Goal: Task Accomplishment & Management: Manage account settings

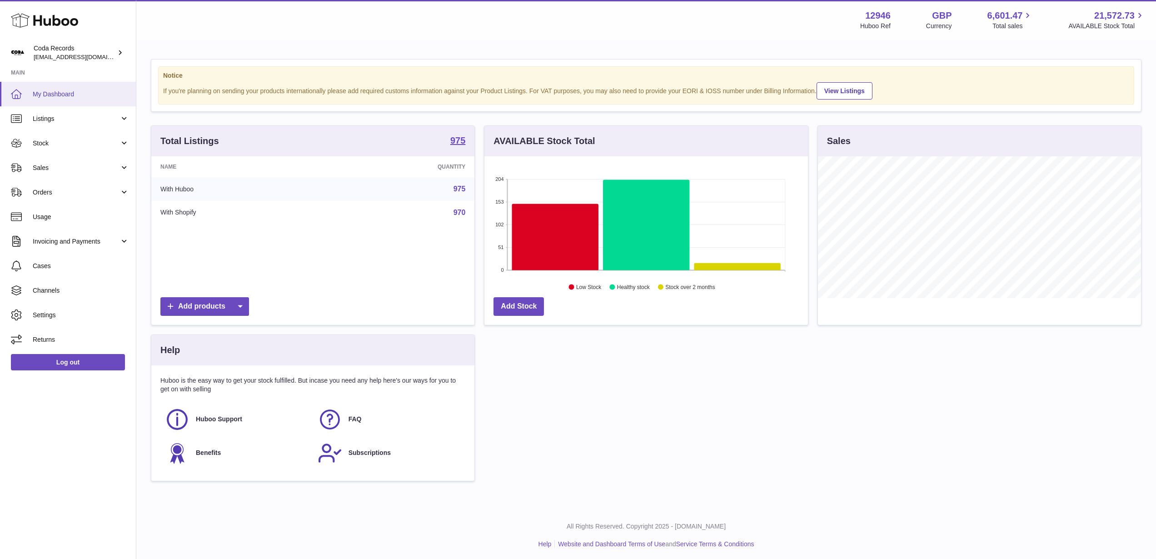
scroll to position [142, 323]
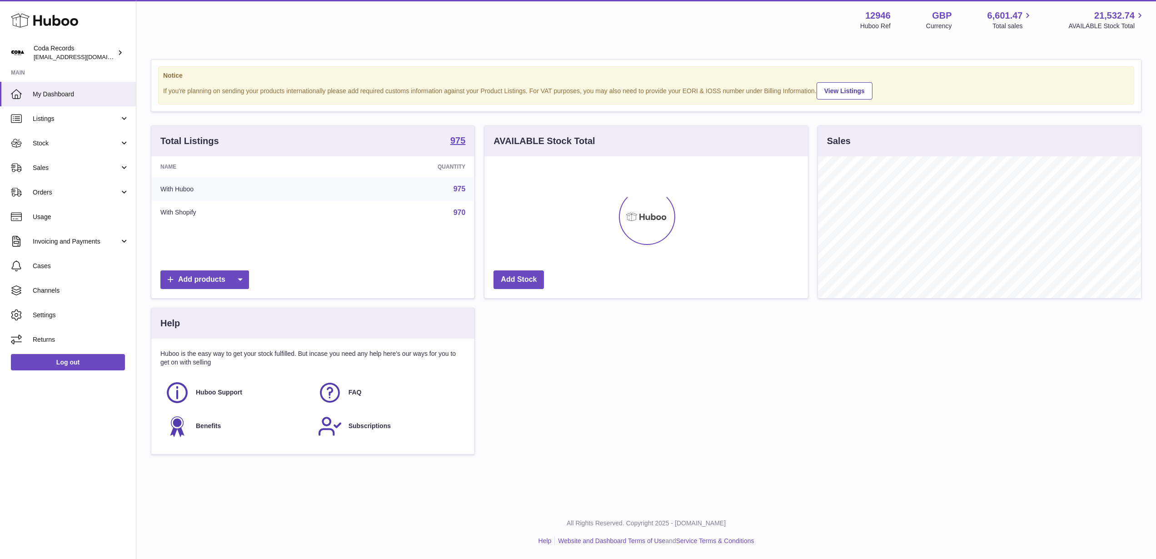
scroll to position [142, 323]
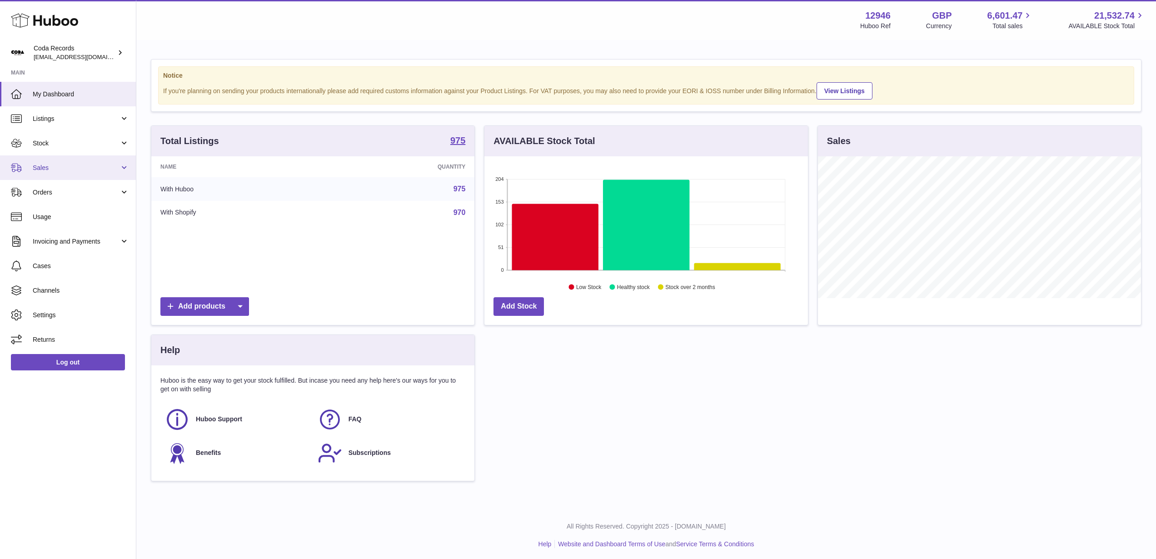
click at [77, 166] on span "Sales" at bounding box center [76, 168] width 87 height 9
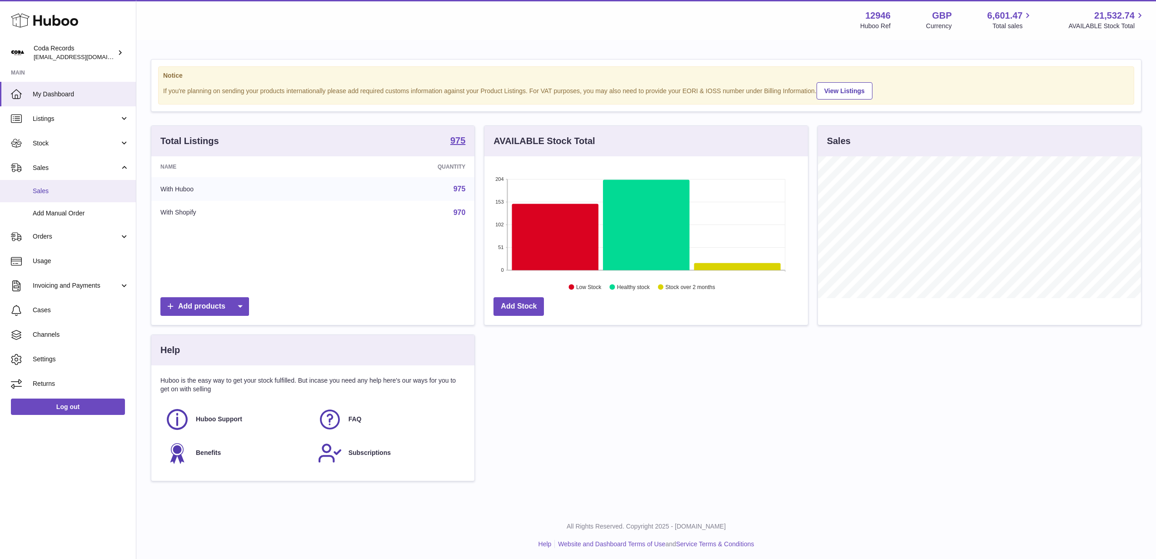
click at [82, 190] on span "Sales" at bounding box center [81, 191] width 96 height 9
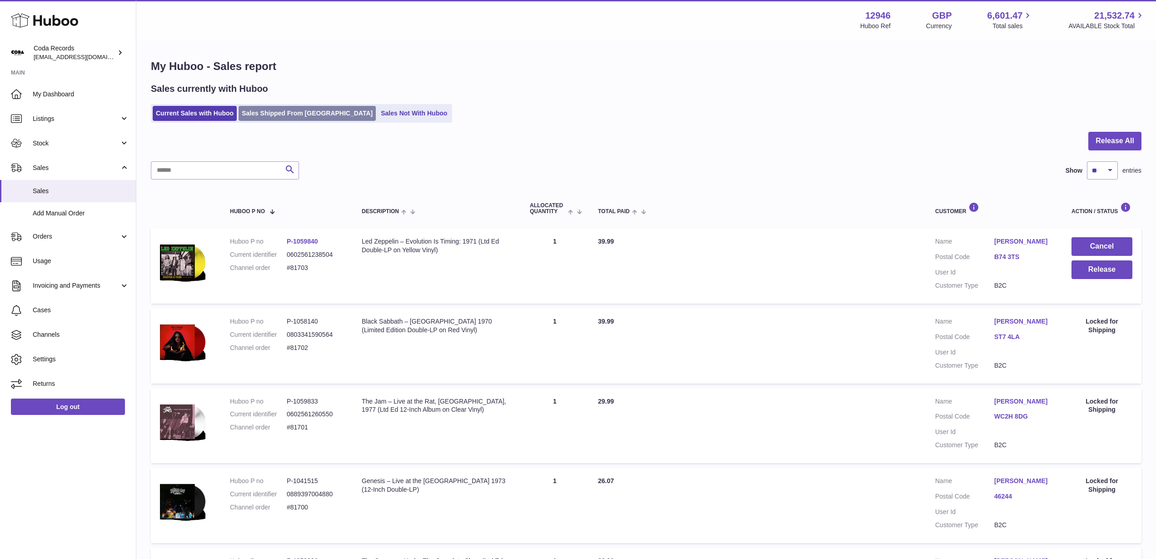
click at [296, 113] on link "Sales Shipped From Huboo" at bounding box center [307, 113] width 137 height 15
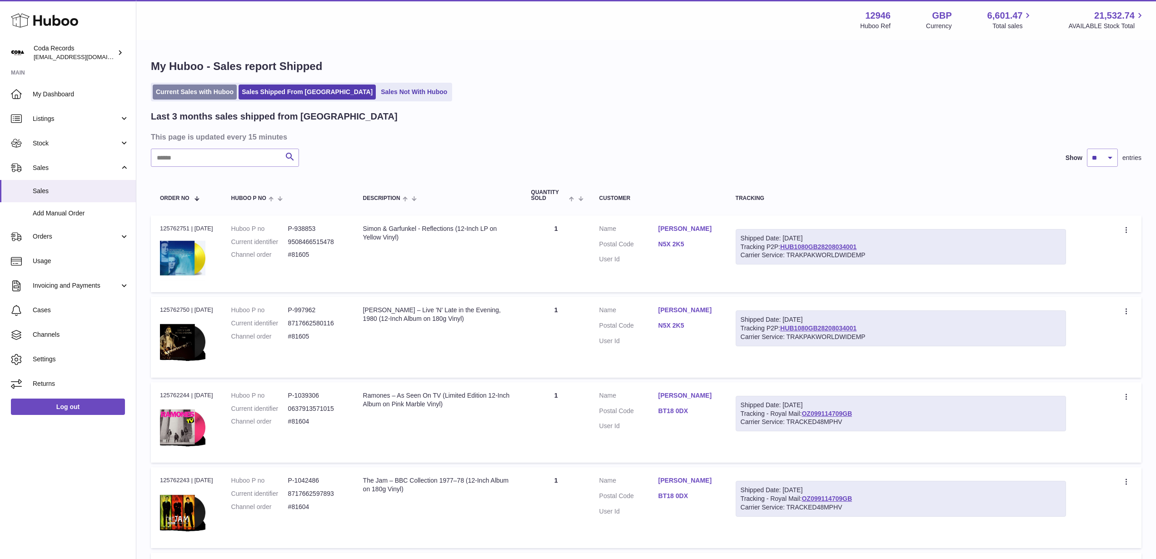
drag, startPoint x: 211, startPoint y: 86, endPoint x: 219, endPoint y: 86, distance: 7.7
click at [211, 86] on link "Current Sales with Huboo" at bounding box center [195, 92] width 84 height 15
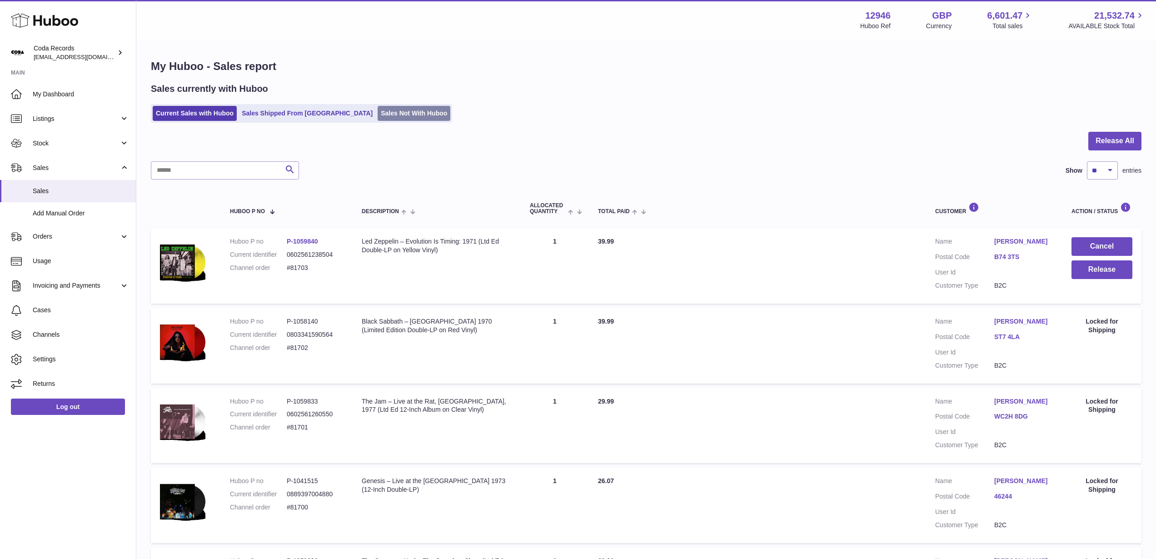
drag, startPoint x: 307, startPoint y: 114, endPoint x: 354, endPoint y: 118, distance: 47.9
click at [307, 114] on link "Sales Shipped From Huboo" at bounding box center [307, 113] width 137 height 15
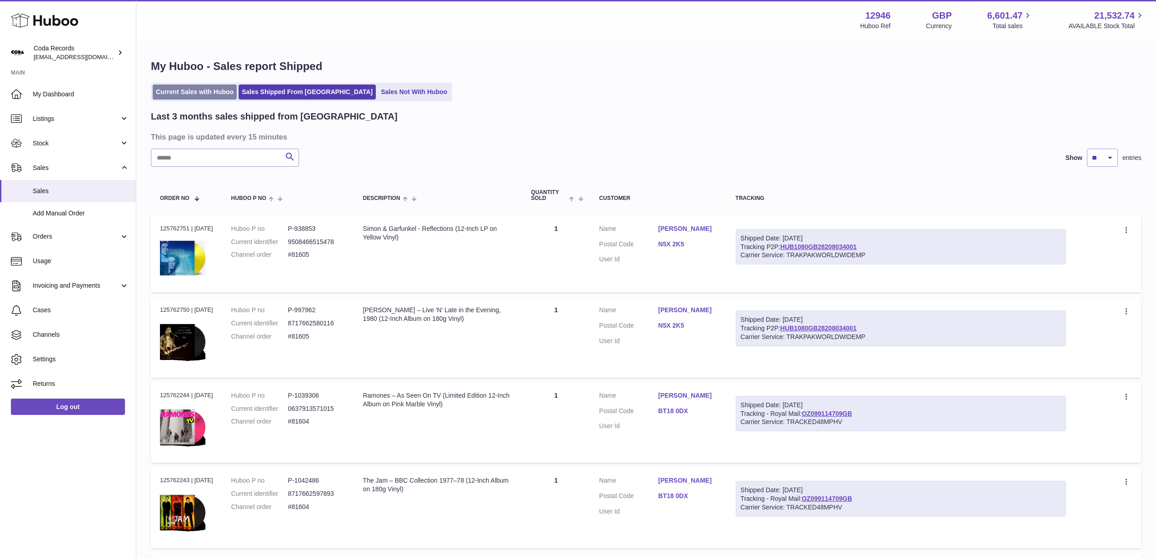
drag, startPoint x: 212, startPoint y: 96, endPoint x: 303, endPoint y: 103, distance: 90.7
click at [212, 96] on link "Current Sales with Huboo" at bounding box center [195, 92] width 84 height 15
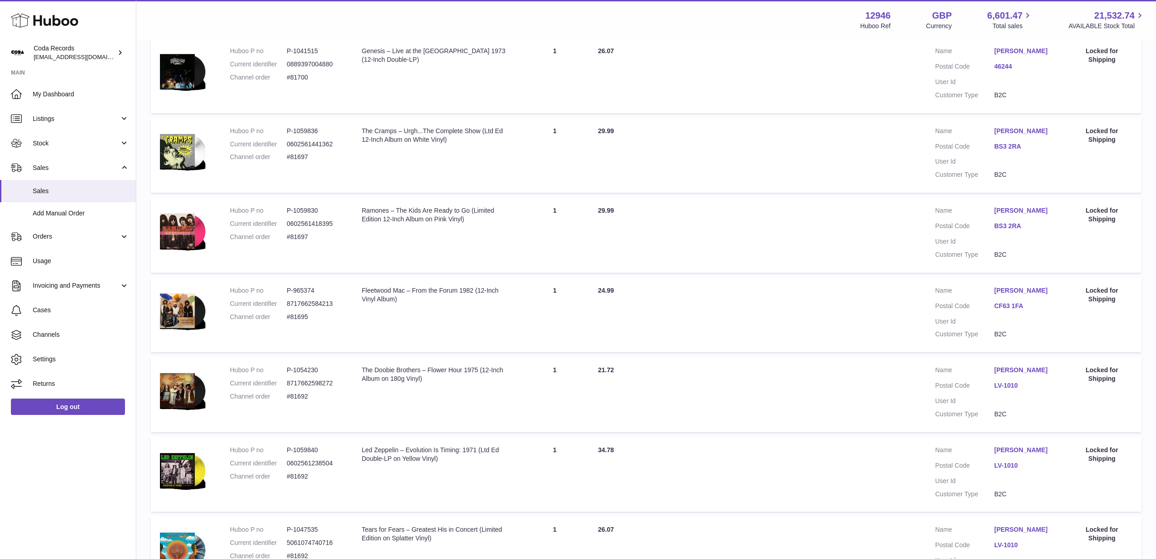
scroll to position [562, 0]
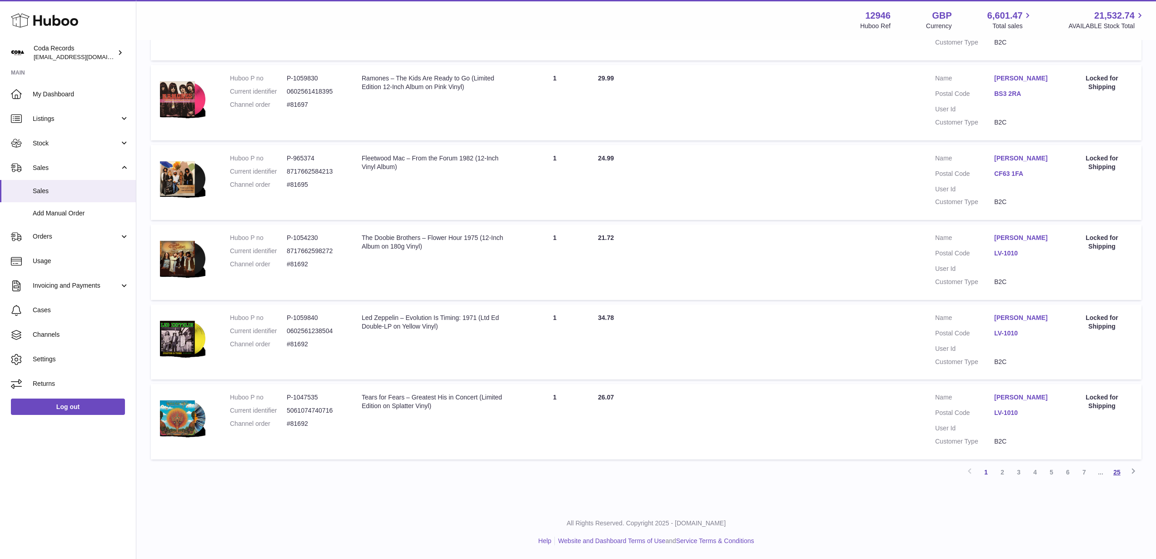
click at [1121, 473] on link "25" at bounding box center [1117, 472] width 16 height 16
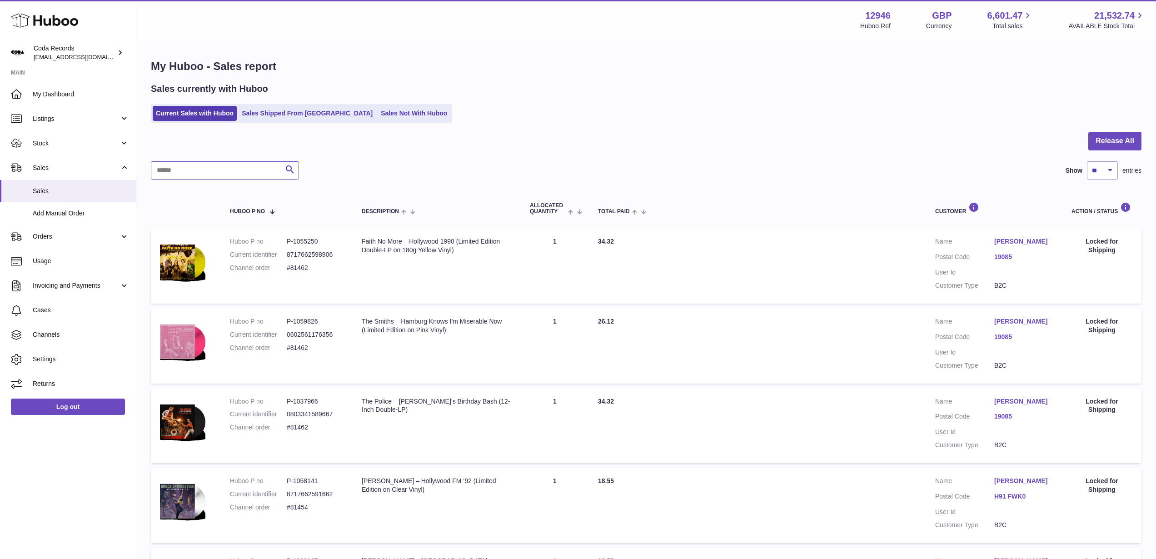
click at [242, 169] on input "text" at bounding box center [225, 170] width 148 height 18
click at [476, 143] on div at bounding box center [646, 147] width 991 height 30
click at [72, 101] on link "My Dashboard" at bounding box center [68, 94] width 136 height 25
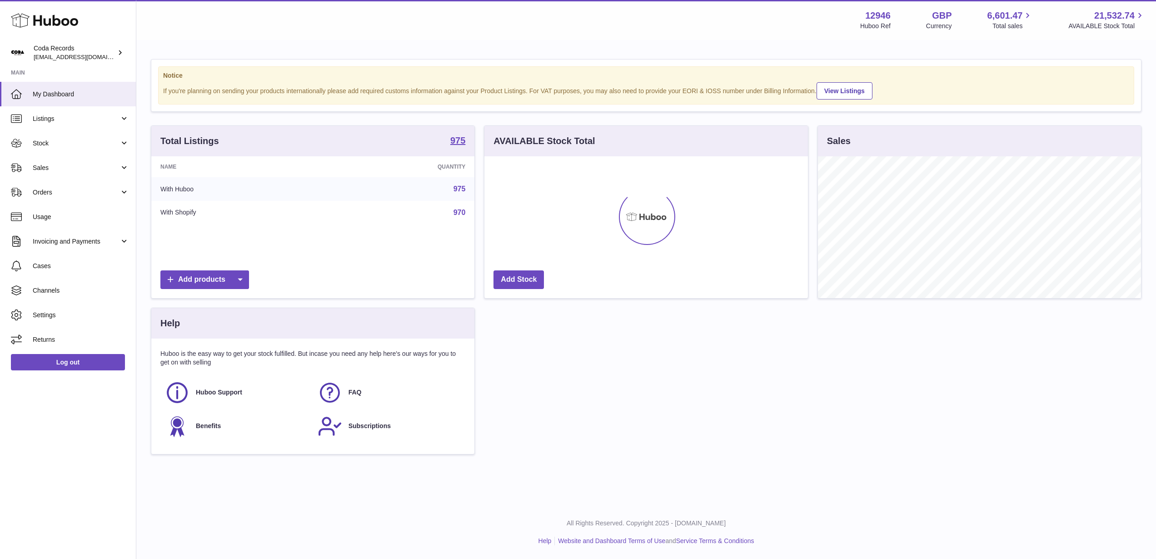
scroll to position [142, 323]
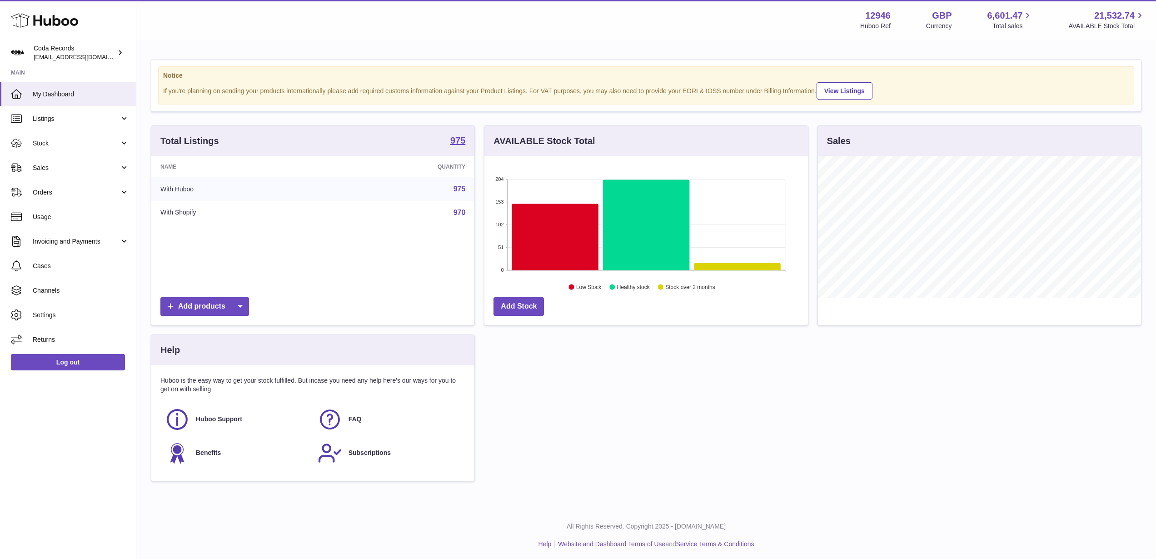
click at [589, 45] on div "Notice If you're planning on sending your products internationally please add r…" at bounding box center [646, 275] width 1020 height 468
click at [593, 28] on div "Menu Huboo 12946 Huboo Ref GBP Currency 6,601.47 Total sales 21,532.74 AVAILABL…" at bounding box center [646, 20] width 998 height 21
drag, startPoint x: 655, startPoint y: 25, endPoint x: 443, endPoint y: 25, distance: 211.8
click at [443, 25] on div "Menu Huboo 12946 Huboo Ref GBP Currency 6,601.47 Total sales 21,532.74 AVAILABL…" at bounding box center [646, 20] width 998 height 21
drag, startPoint x: 72, startPoint y: 169, endPoint x: 71, endPoint y: 181, distance: 12.7
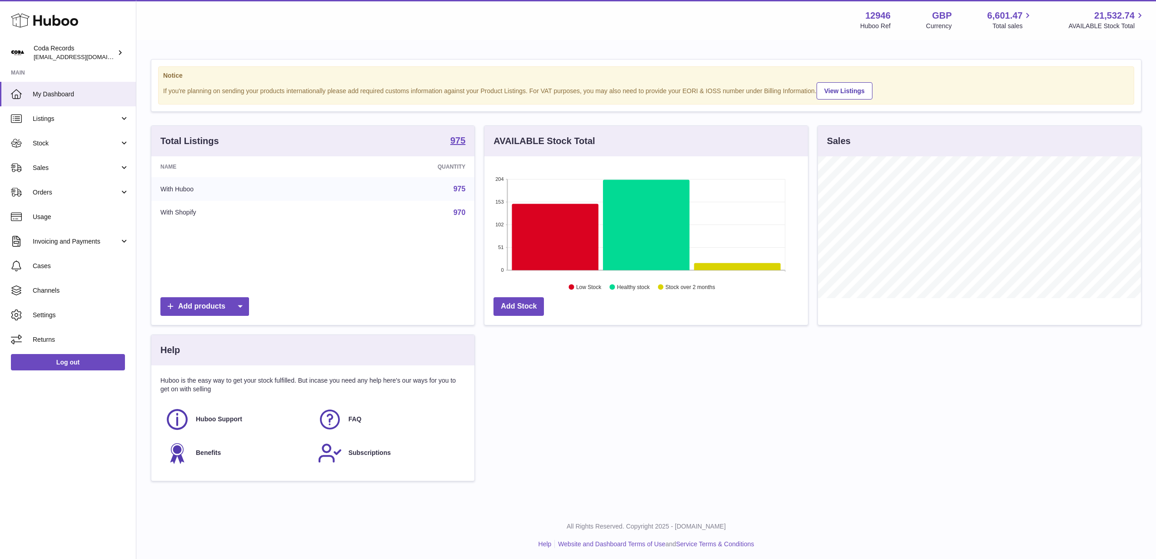
click at [72, 169] on span "Sales" at bounding box center [76, 168] width 87 height 9
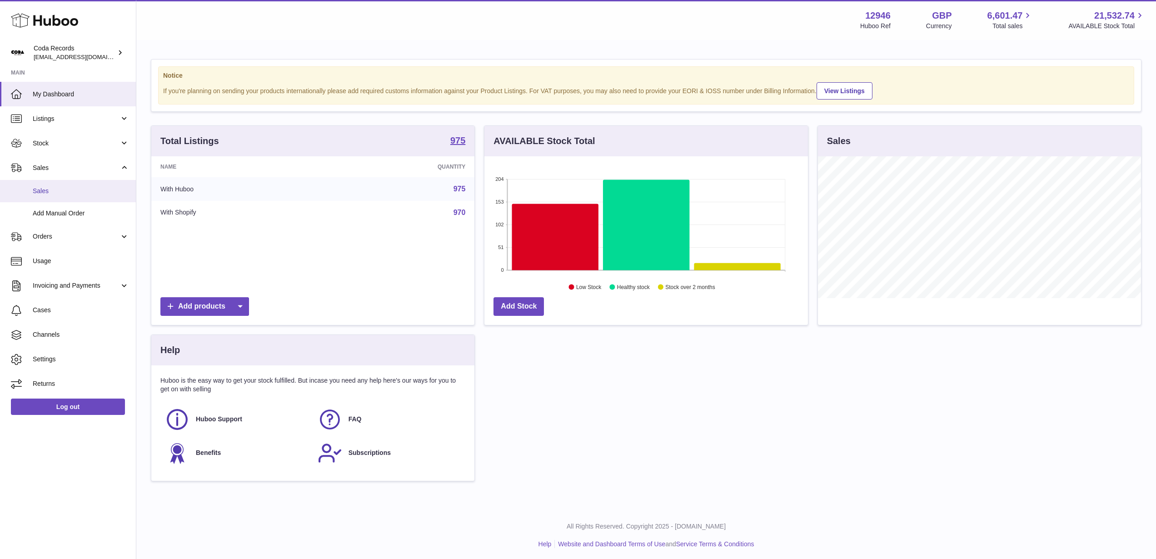
click at [72, 185] on link "Sales" at bounding box center [68, 191] width 136 height 22
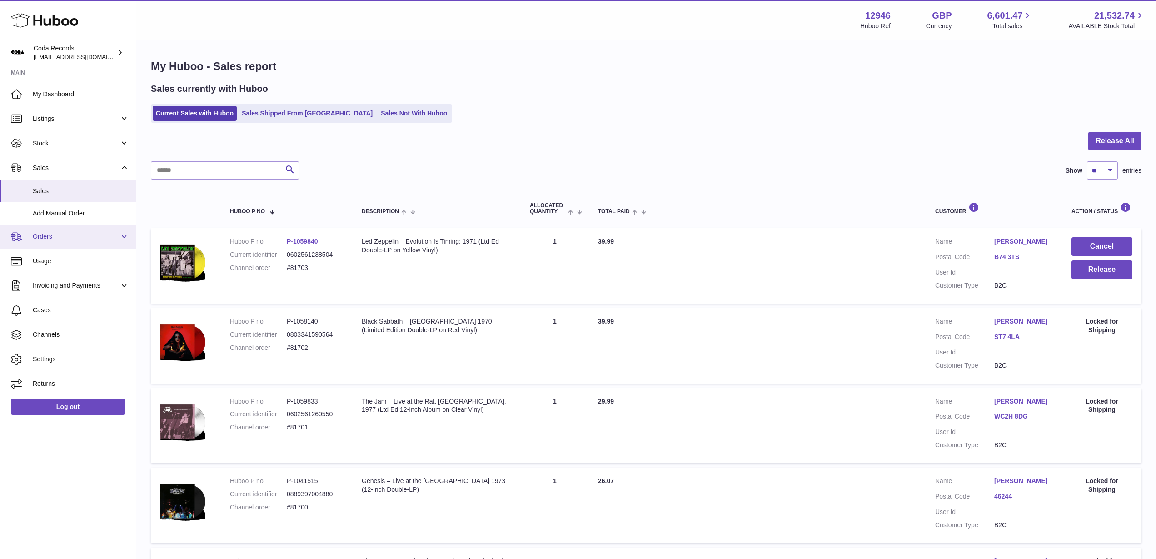
click at [70, 240] on span "Orders" at bounding box center [76, 236] width 87 height 9
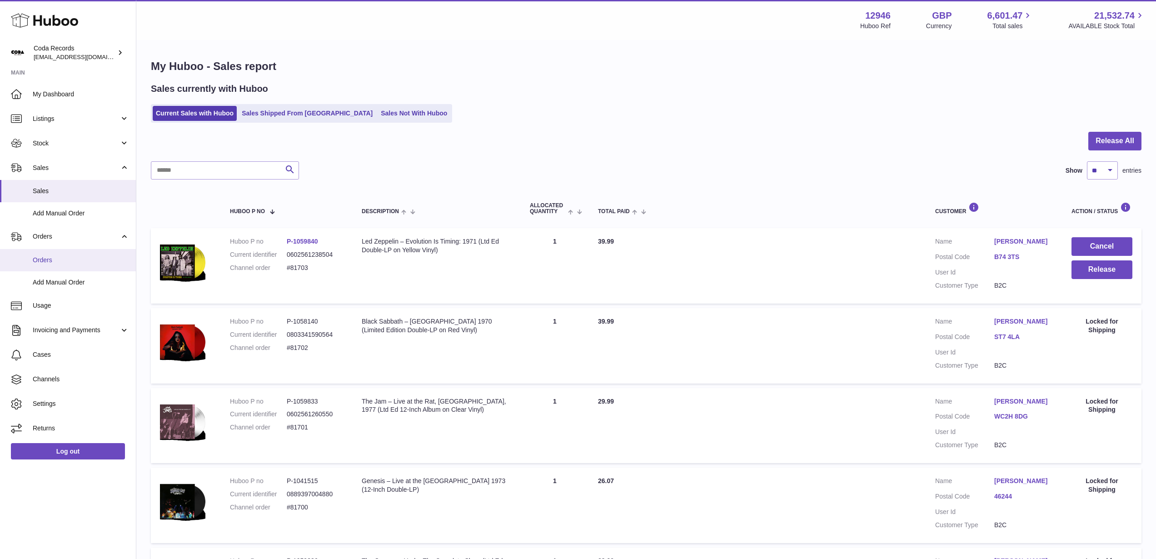
click at [79, 263] on span "Orders" at bounding box center [81, 260] width 96 height 9
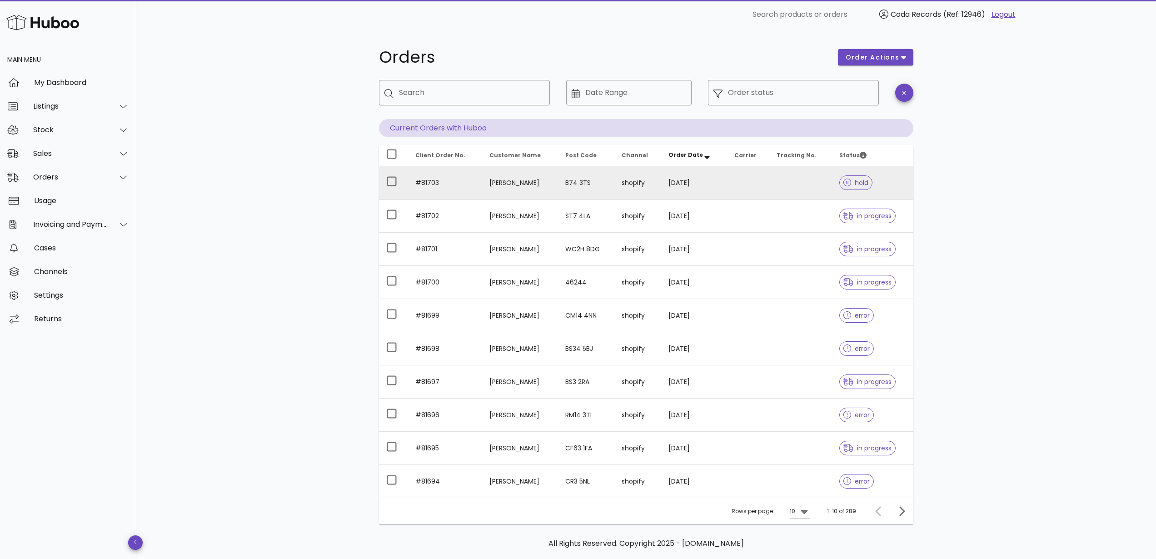
click at [514, 183] on td "[PERSON_NAME]" at bounding box center [520, 182] width 76 height 33
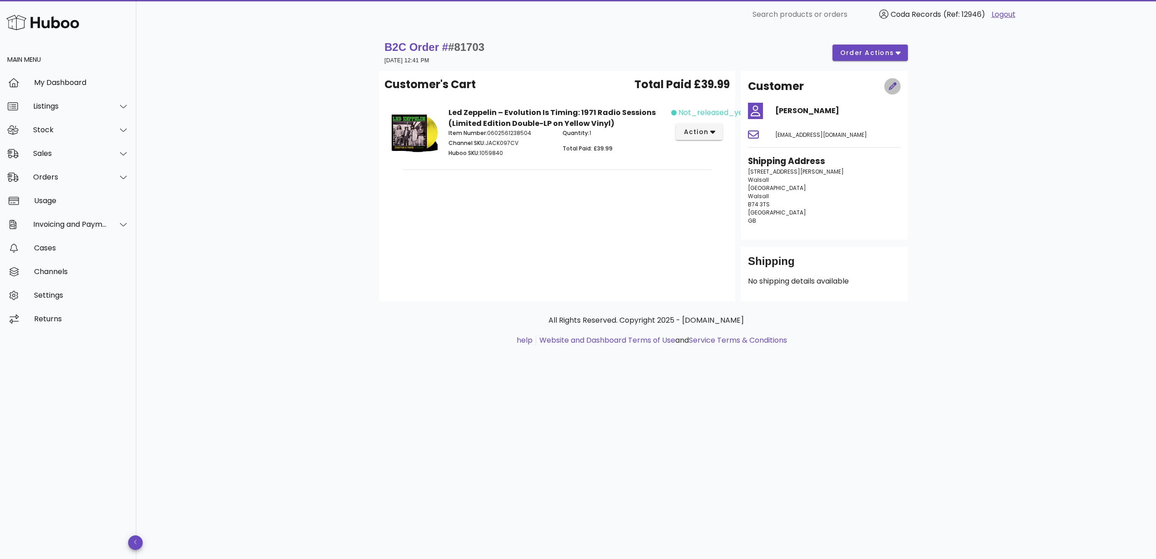
click at [894, 85] on icon "button" at bounding box center [893, 86] width 8 height 8
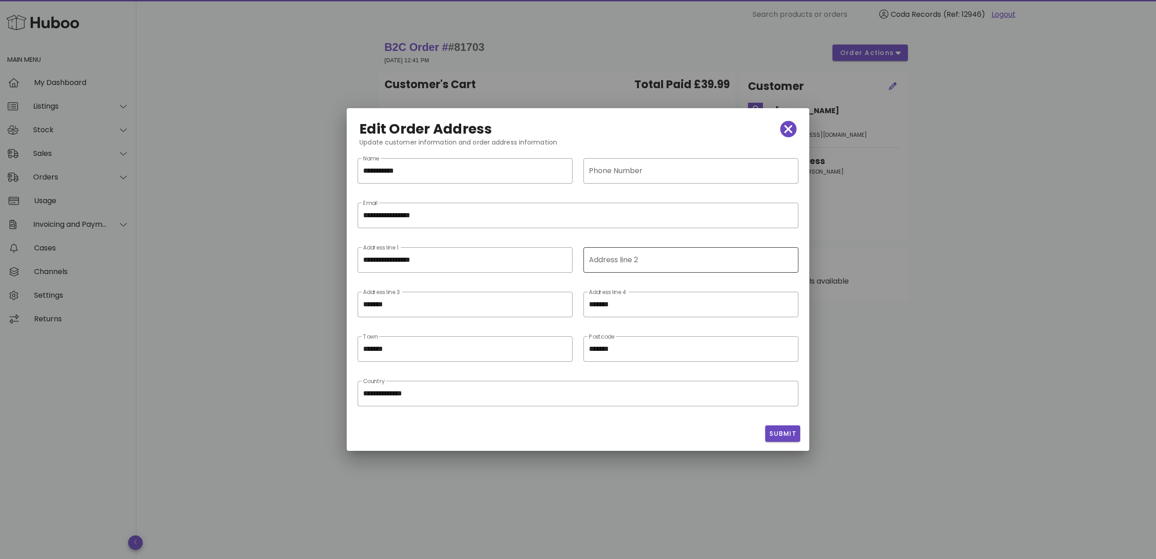
drag, startPoint x: 640, startPoint y: 259, endPoint x: 642, endPoint y: 264, distance: 5.3
click at [640, 259] on input "Address line 2" at bounding box center [690, 260] width 202 height 15
paste input "**********"
click at [619, 256] on input "**********" at bounding box center [684, 260] width 191 height 15
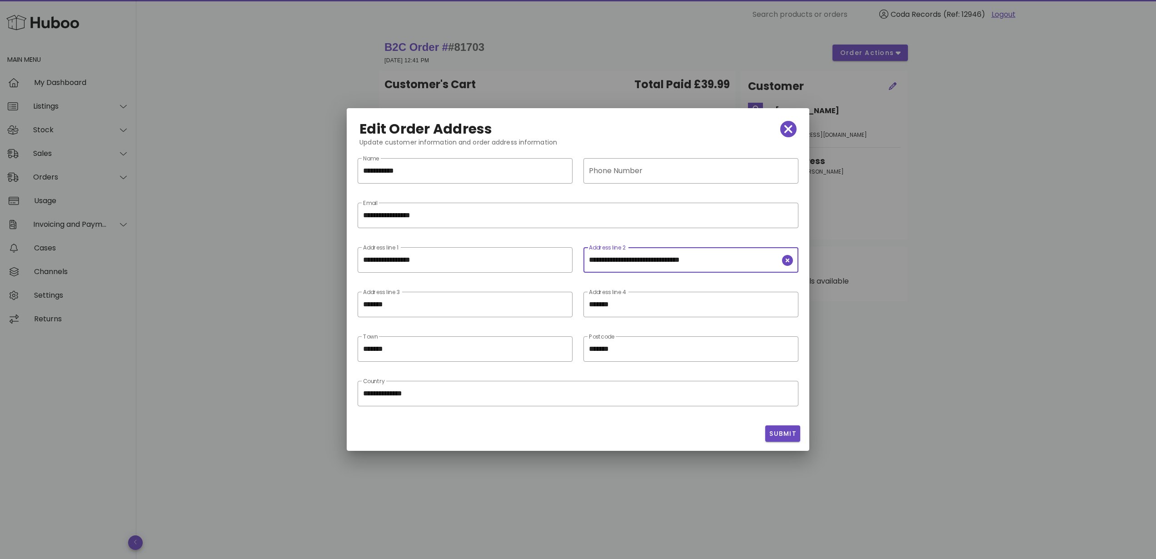
click at [619, 256] on input "**********" at bounding box center [684, 260] width 191 height 15
paste input "text"
drag, startPoint x: 616, startPoint y: 260, endPoint x: 751, endPoint y: 267, distance: 135.6
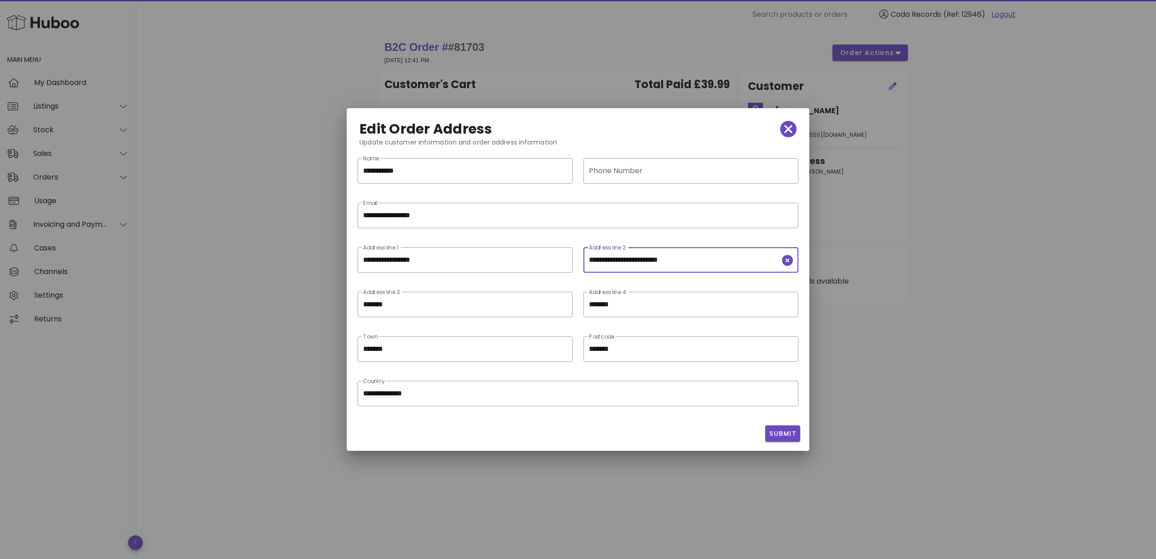
click at [754, 266] on input "**********" at bounding box center [684, 260] width 191 height 15
type input "********"
click at [391, 354] on input "*******" at bounding box center [458, 349] width 191 height 15
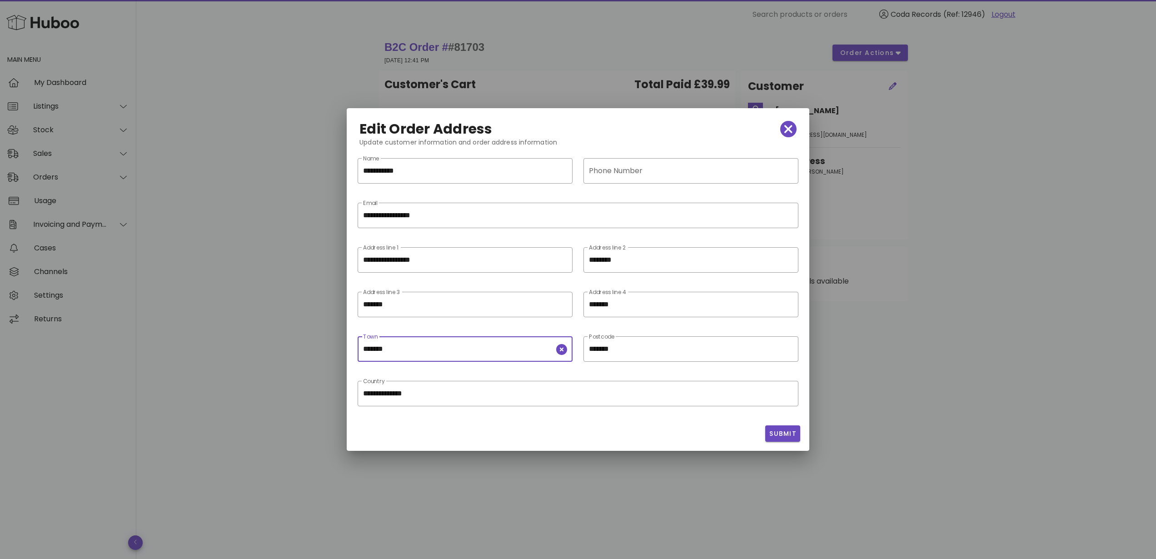
click at [391, 354] on input "*******" at bounding box center [458, 349] width 191 height 15
paste input "*********"
click at [365, 347] on input "**********" at bounding box center [458, 349] width 191 height 15
click at [562, 305] on icon "clear icon" at bounding box center [561, 305] width 11 height 11
type input "**********"
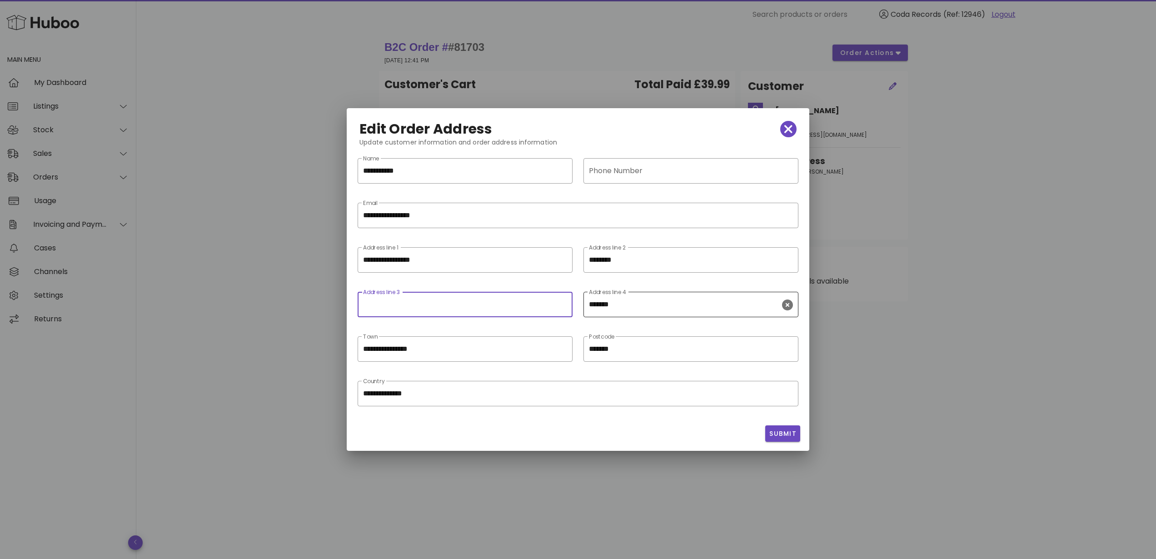
click at [788, 306] on icon "clear icon" at bounding box center [787, 305] width 11 height 11
click at [787, 436] on span "Submit" at bounding box center [783, 434] width 28 height 10
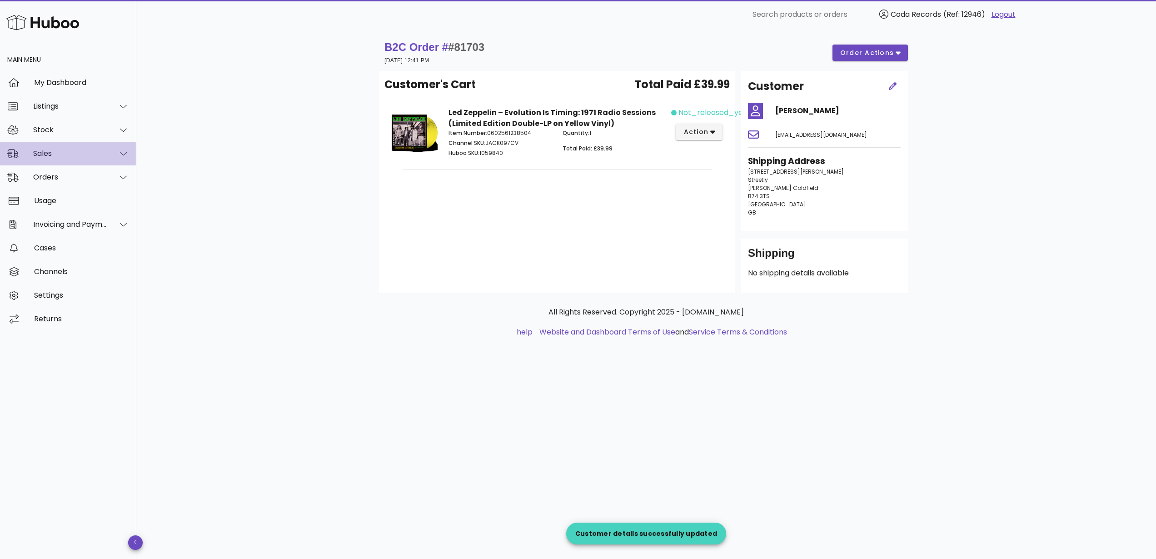
click at [76, 156] on div "Sales" at bounding box center [70, 153] width 74 height 9
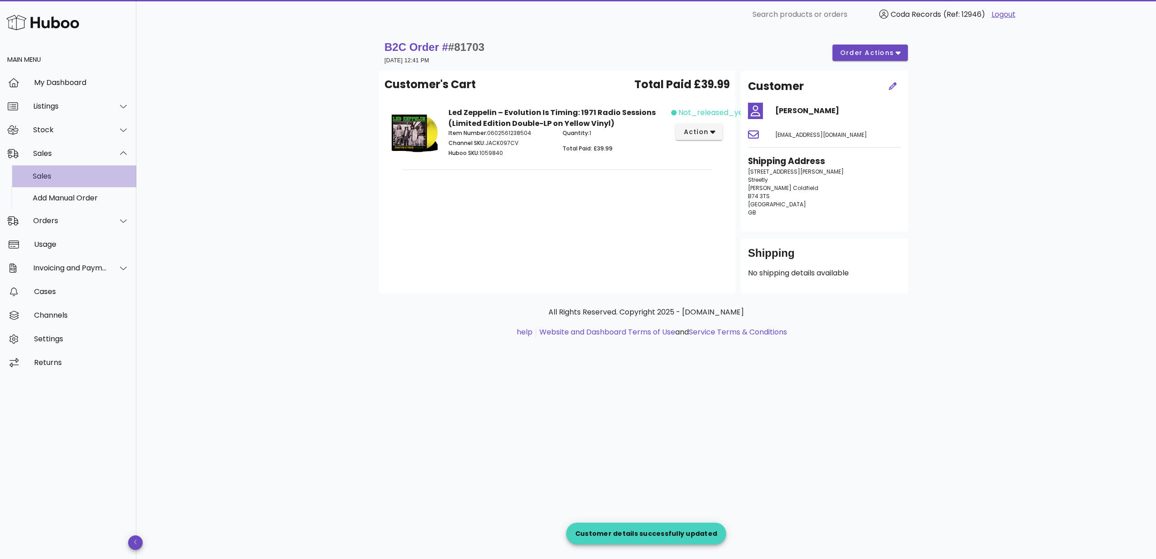
click at [74, 175] on div "Sales" at bounding box center [81, 176] width 96 height 9
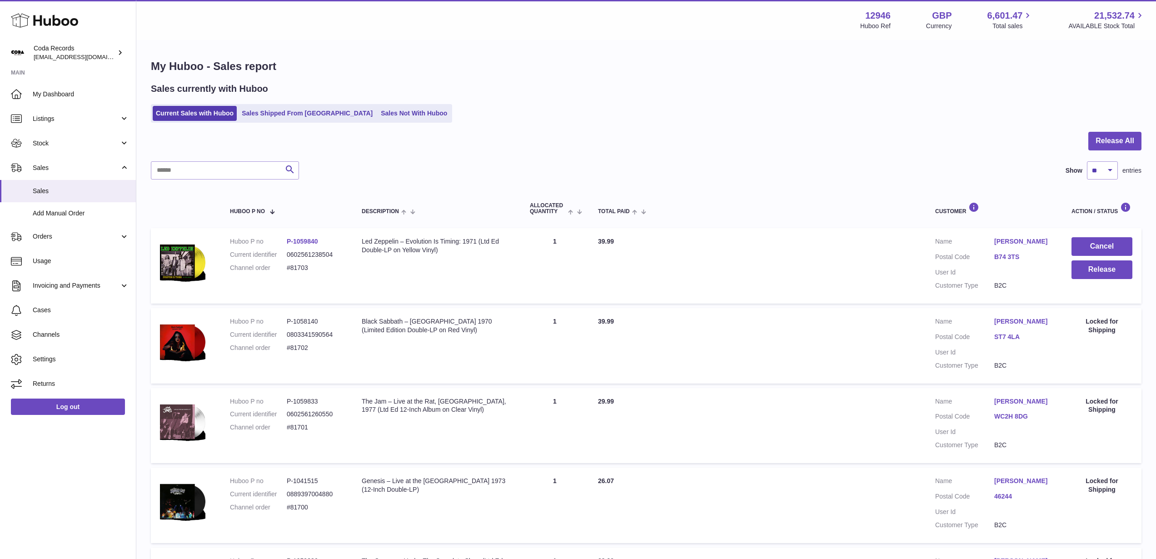
click at [1023, 246] on link "Mark Howard" at bounding box center [1023, 241] width 59 height 9
click at [869, 193] on div at bounding box center [578, 279] width 1156 height 559
click at [1089, 274] on button "Release" at bounding box center [1102, 269] width 61 height 19
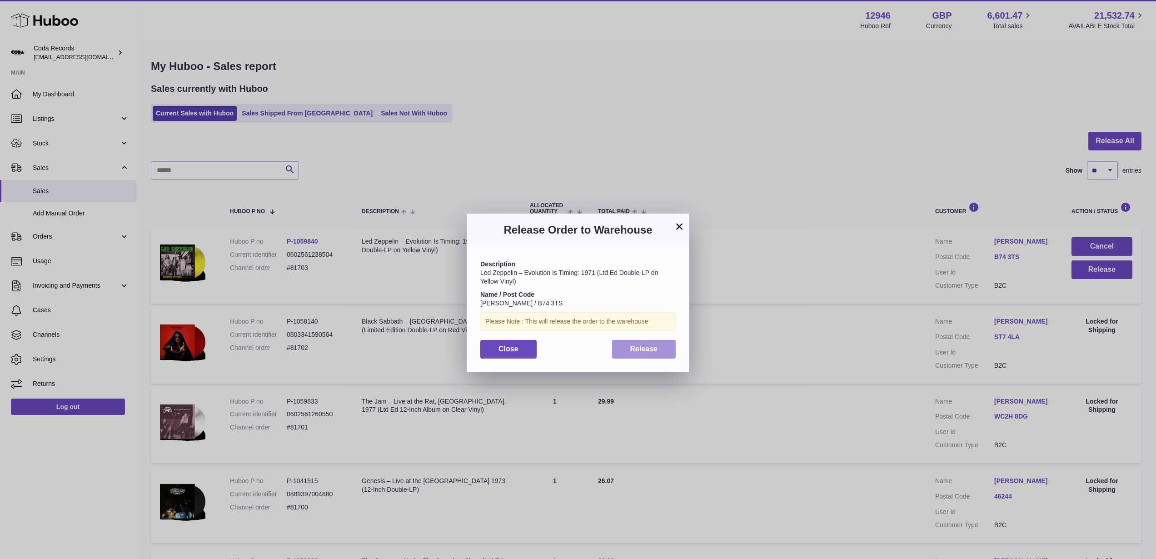
click at [654, 344] on button "Release" at bounding box center [644, 349] width 64 height 19
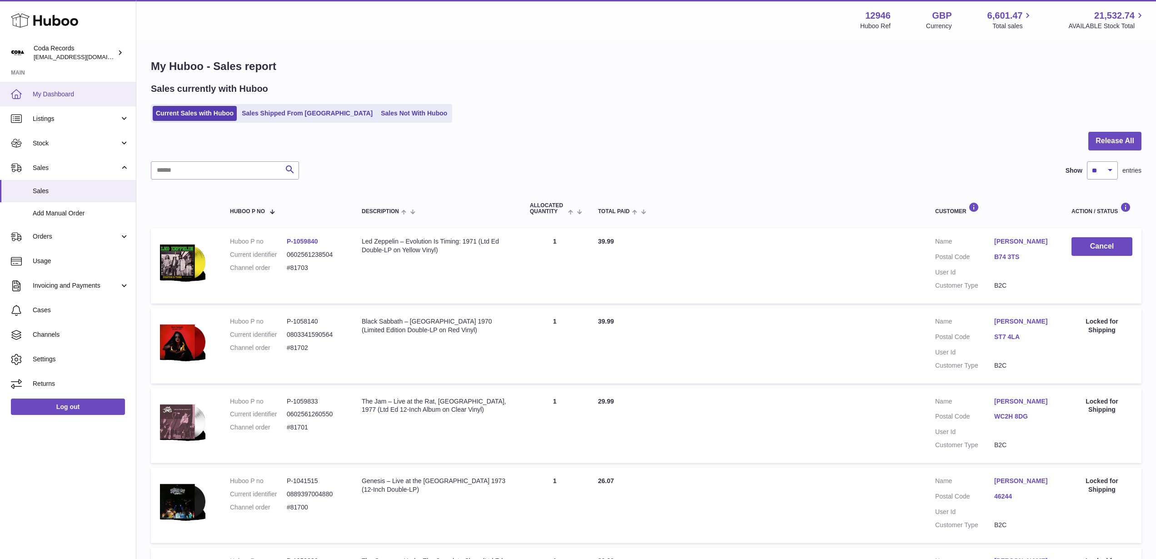
click at [79, 94] on span "My Dashboard" at bounding box center [81, 94] width 96 height 9
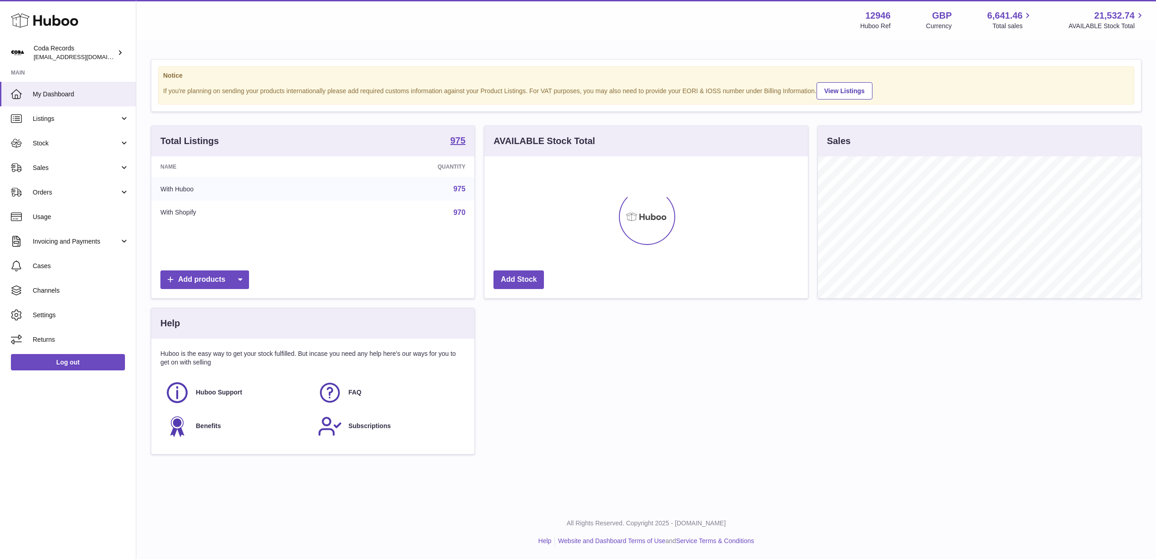
scroll to position [142, 323]
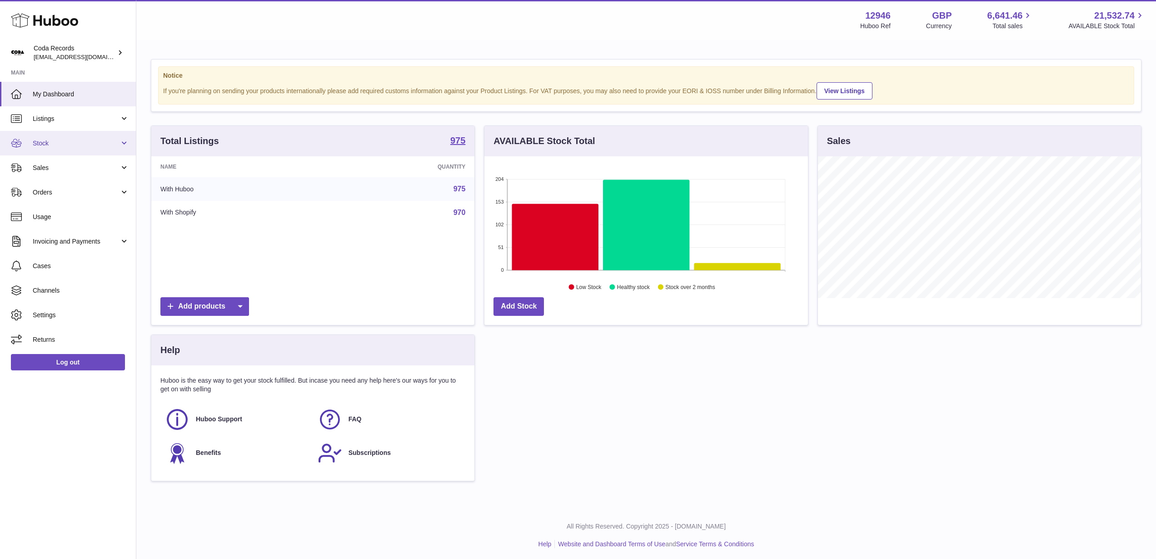
click at [80, 145] on span "Stock" at bounding box center [76, 143] width 87 height 9
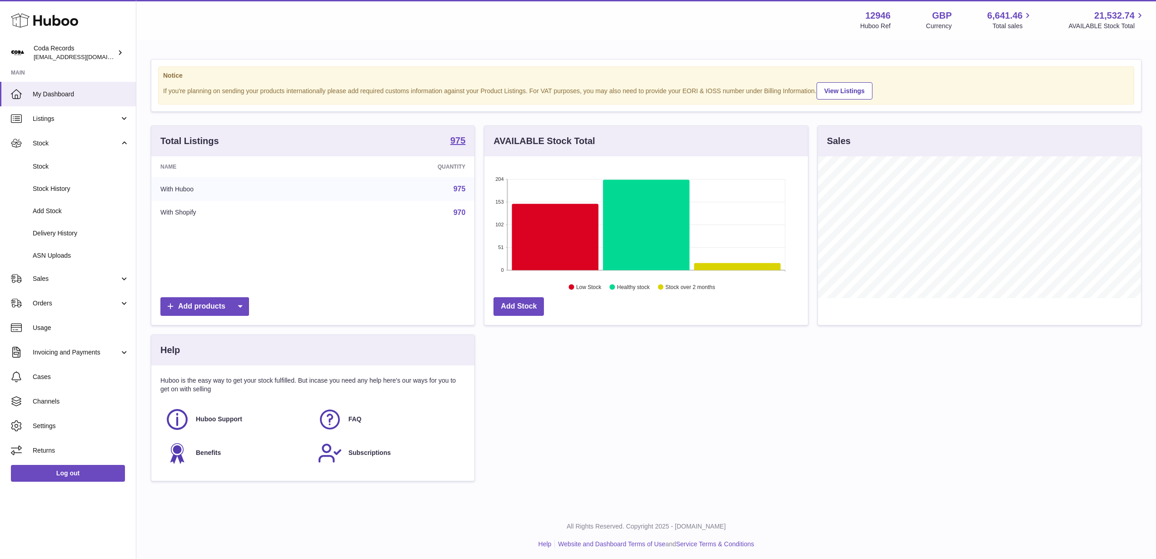
click at [376, 30] on div "Menu Huboo 12946 Huboo Ref GBP Currency 6,641.46 Total sales 21,532.74 AVAILABL…" at bounding box center [646, 20] width 998 height 21
